Goal: Book appointment/travel/reservation

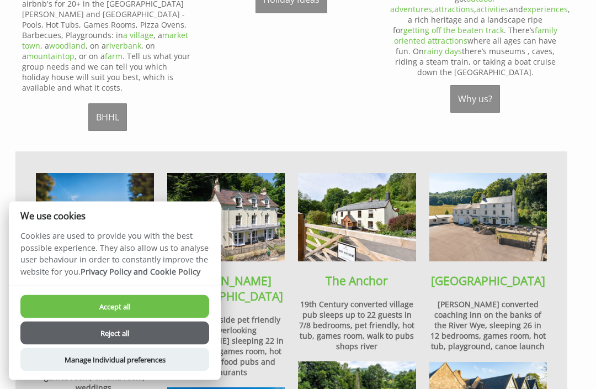
scroll to position [577, 0]
click at [500, 205] on img at bounding box center [489, 217] width 118 height 88
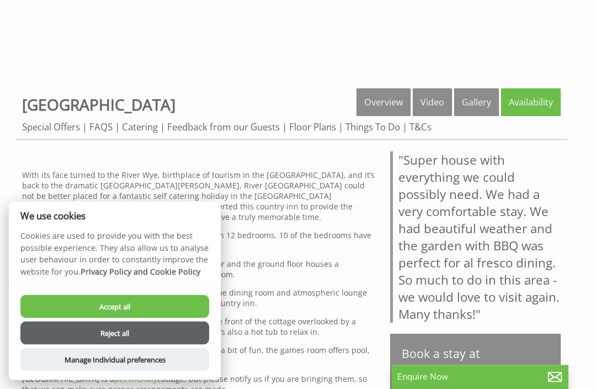
scroll to position [332, 0]
click at [126, 345] on button "Reject all" at bounding box center [114, 332] width 189 height 23
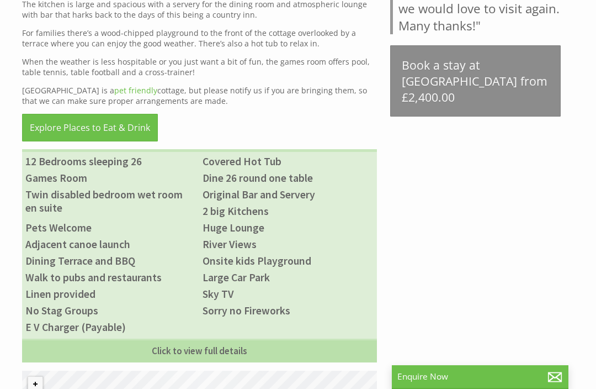
scroll to position [624, 0]
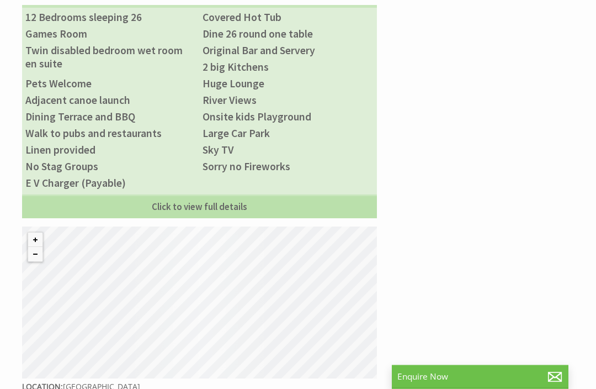
click at [213, 219] on link "Click to view full details" at bounding box center [199, 207] width 355 height 24
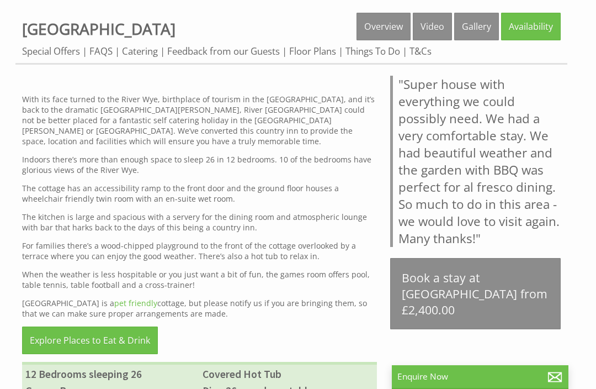
scroll to position [409, 0]
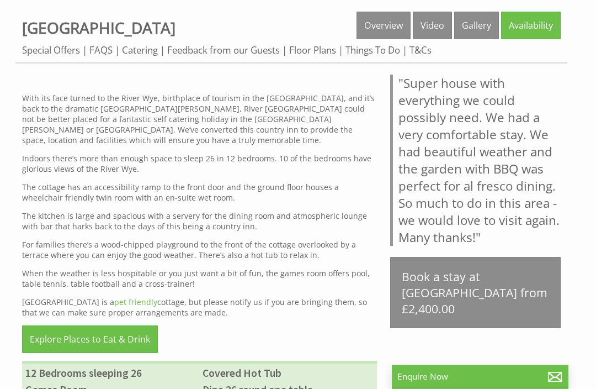
click at [385, 31] on link "Overview" at bounding box center [384, 26] width 54 height 28
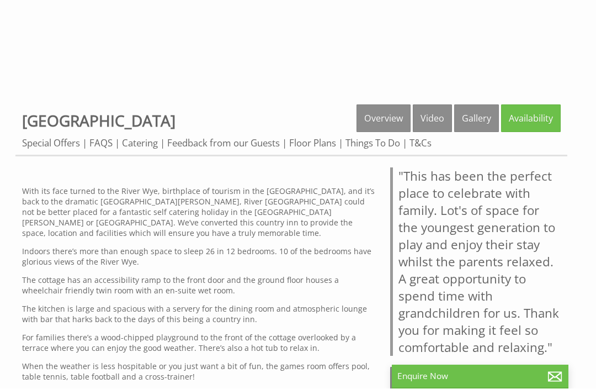
scroll to position [317, 0]
click at [319, 146] on link "Floor Plans" at bounding box center [312, 142] width 47 height 13
click at [314, 146] on link "Floor Plans" at bounding box center [312, 142] width 47 height 13
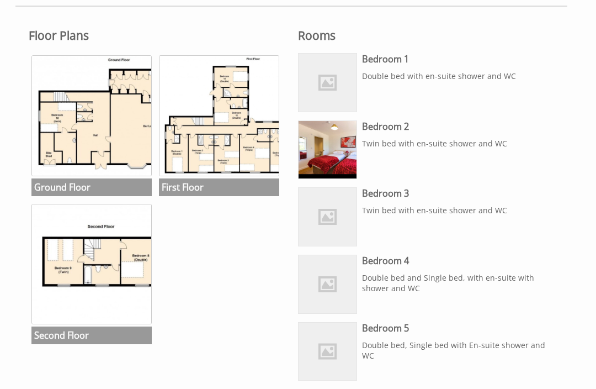
scroll to position [470, 0]
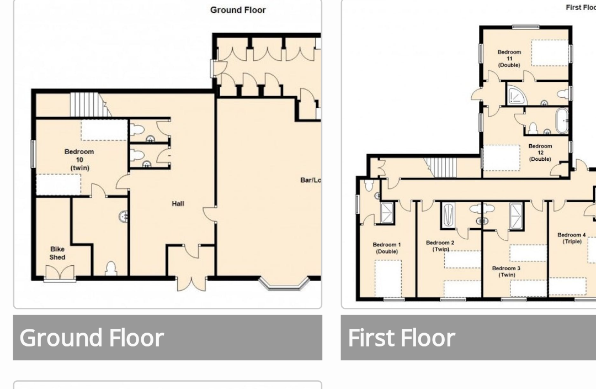
click at [68, 174] on h3 "Ground Floor" at bounding box center [91, 183] width 120 height 18
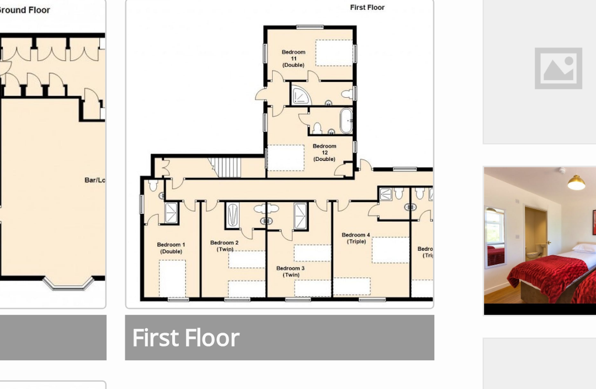
click at [159, 174] on h3 "First Floor" at bounding box center [219, 183] width 120 height 18
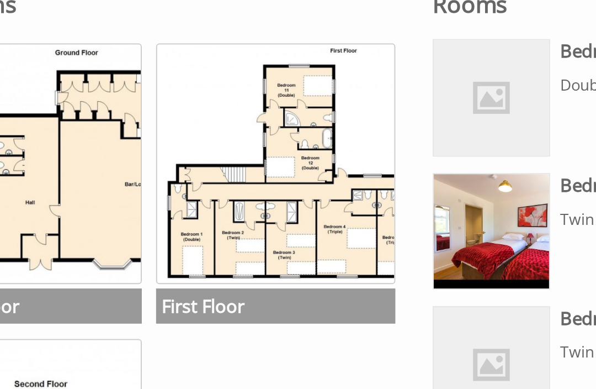
click at [159, 174] on h3 "First Floor" at bounding box center [219, 183] width 120 height 18
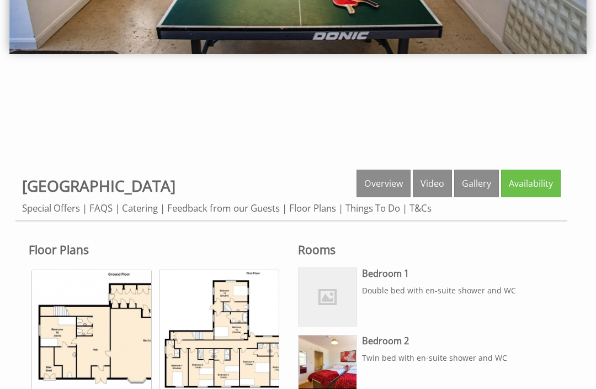
scroll to position [252, 0]
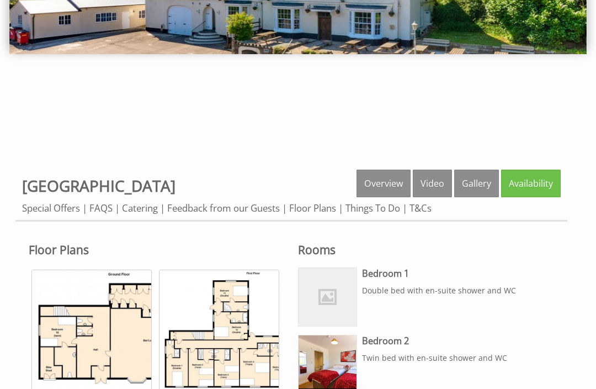
click at [384, 181] on link "Overview" at bounding box center [384, 183] width 54 height 28
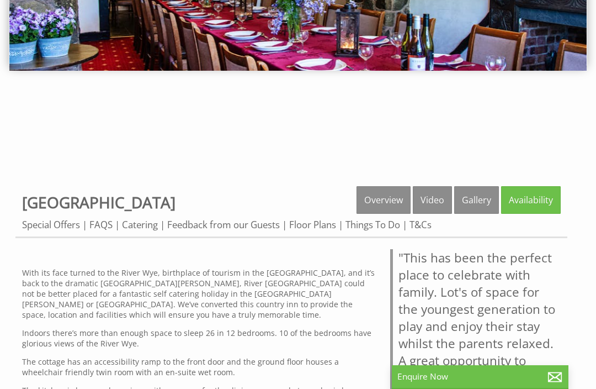
scroll to position [239, 0]
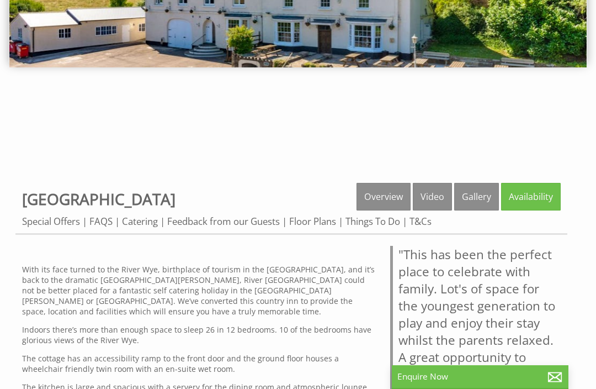
click at [309, 224] on link "Floor Plans" at bounding box center [312, 221] width 47 height 13
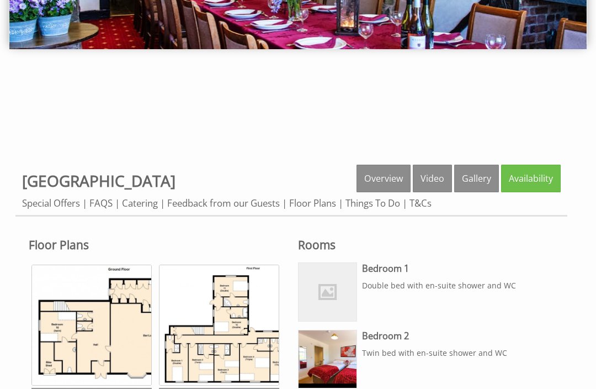
scroll to position [262, 0]
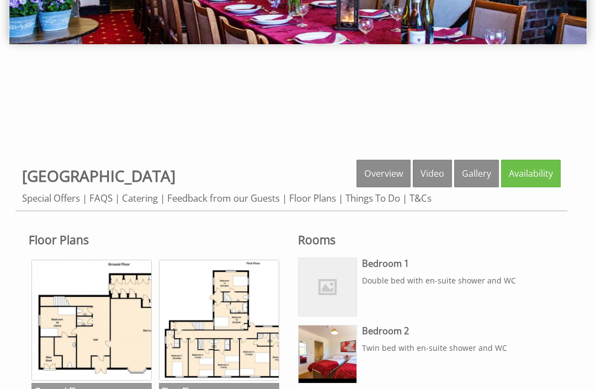
click at [537, 178] on link "Availability" at bounding box center [531, 174] width 60 height 28
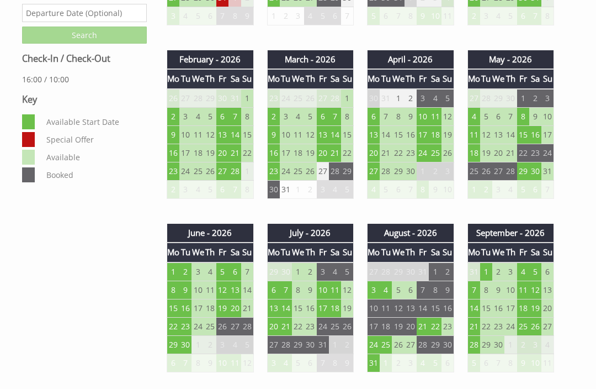
scroll to position [610, 0]
click at [423, 135] on td "17" at bounding box center [423, 134] width 12 height 18
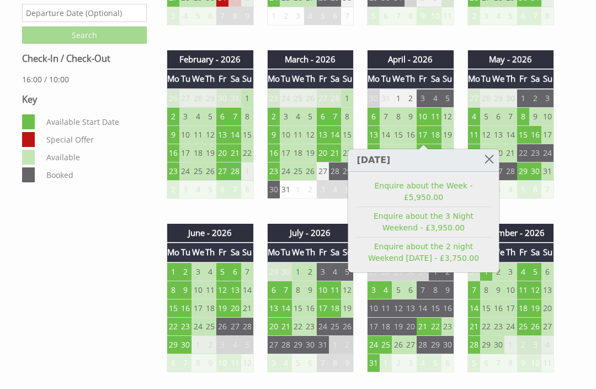
click at [491, 159] on link at bounding box center [489, 158] width 19 height 19
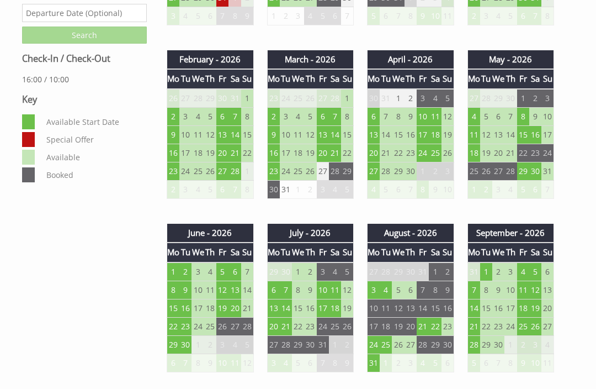
click at [425, 137] on td "17" at bounding box center [423, 134] width 12 height 18
